Goal: Find specific page/section: Find specific page/section

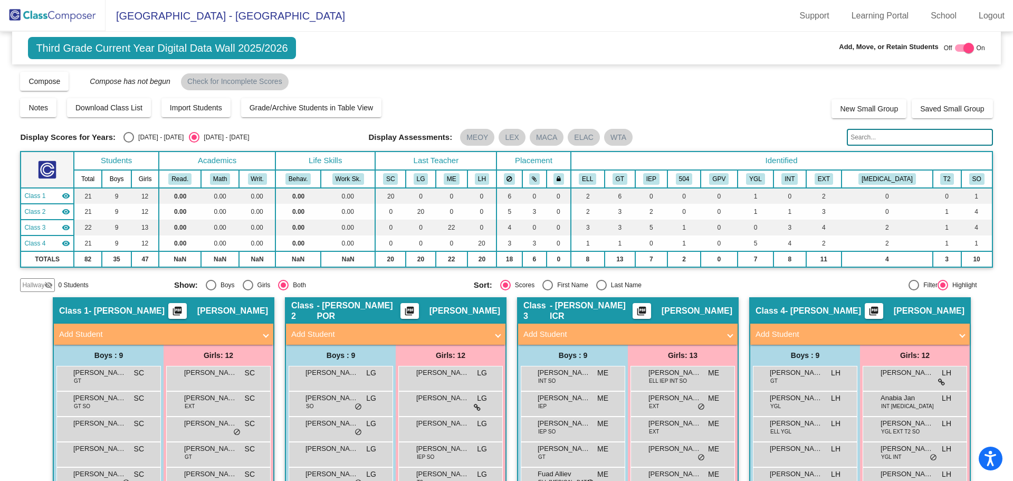
scroll to position [210, 0]
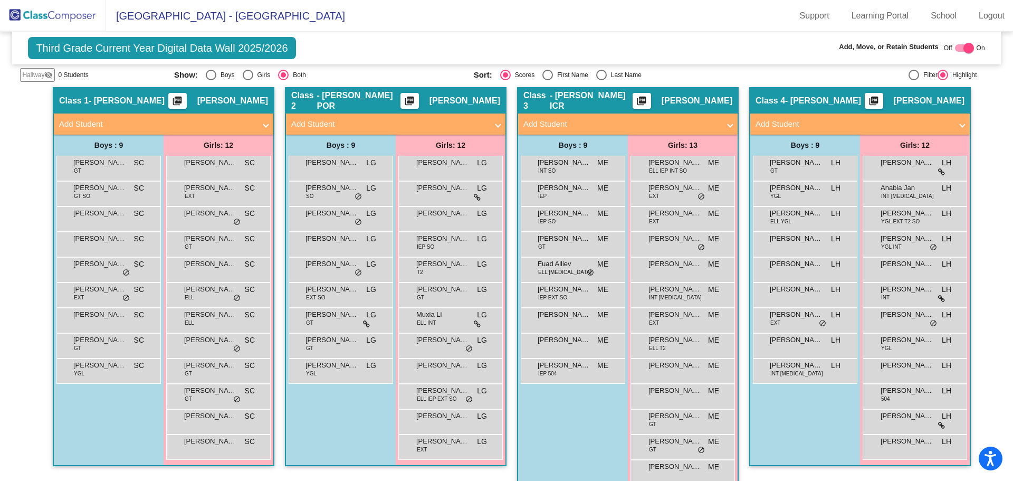
click at [69, 15] on img at bounding box center [53, 15] width 106 height 31
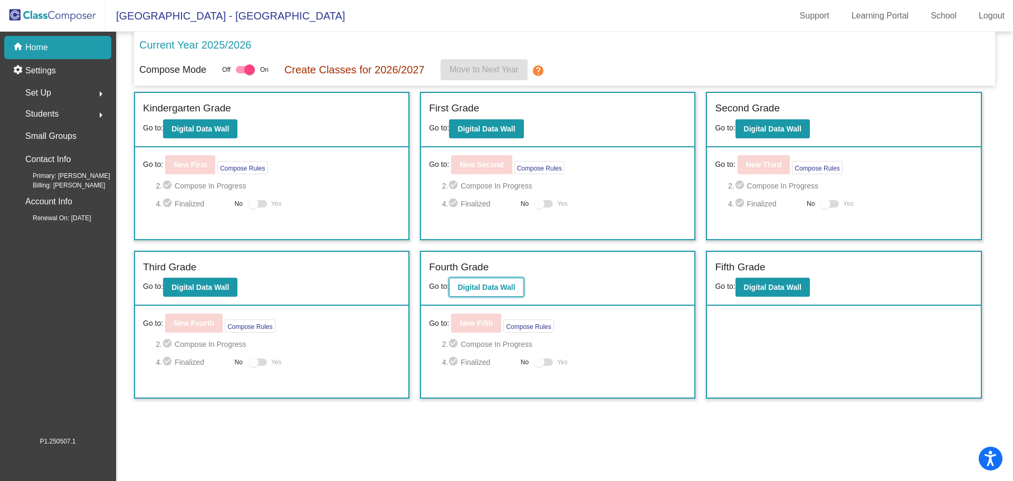
click at [490, 287] on b "Digital Data Wall" at bounding box center [485, 287] width 57 height 8
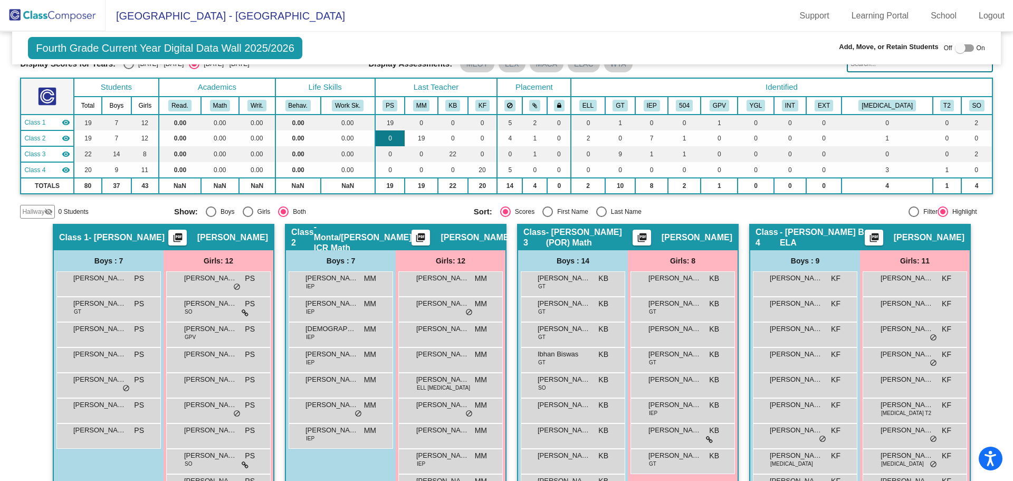
scroll to position [106, 0]
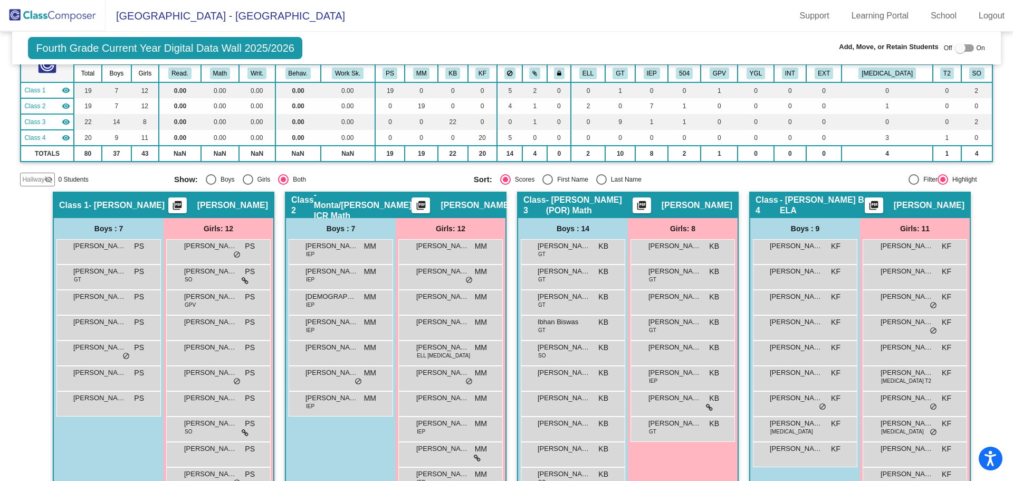
click at [74, 9] on img at bounding box center [53, 15] width 106 height 31
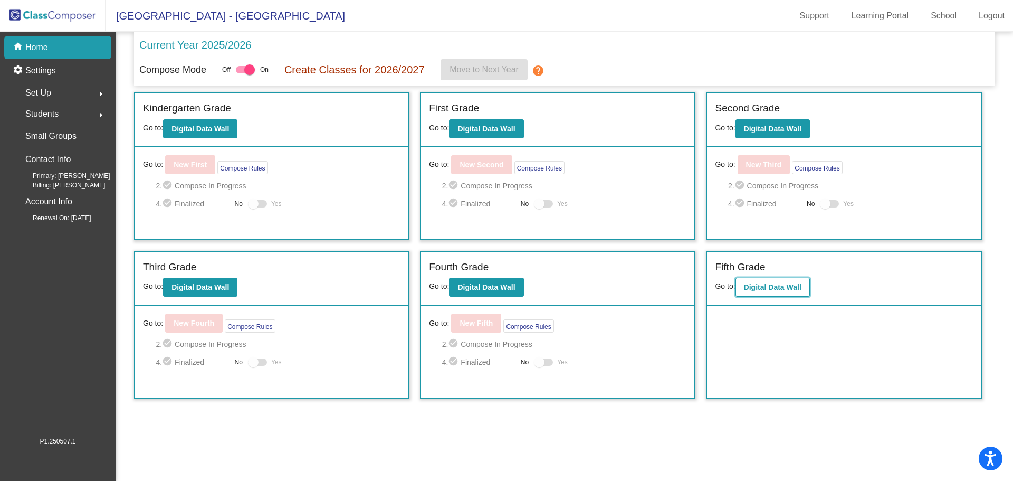
click at [754, 289] on b "Digital Data Wall" at bounding box center [772, 287] width 57 height 8
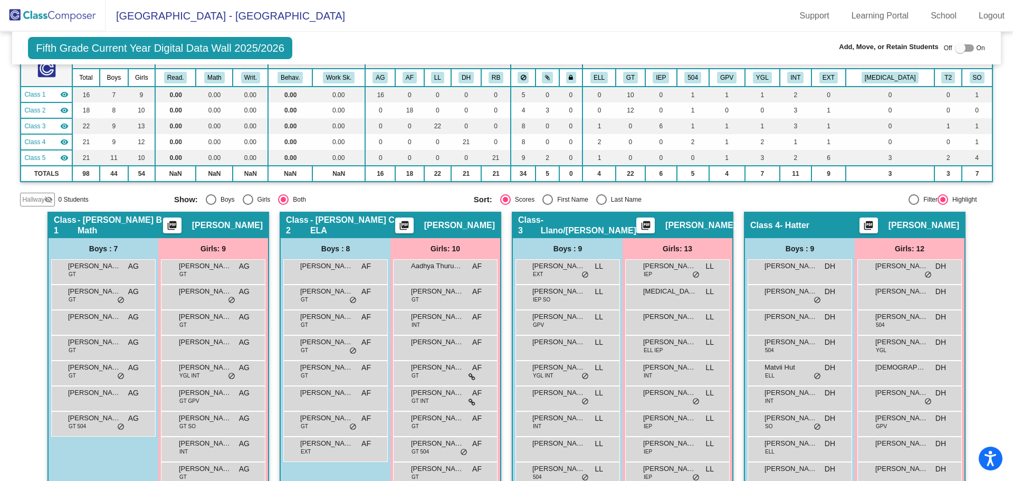
scroll to position [106, 0]
